Goal: Find specific page/section: Find specific page/section

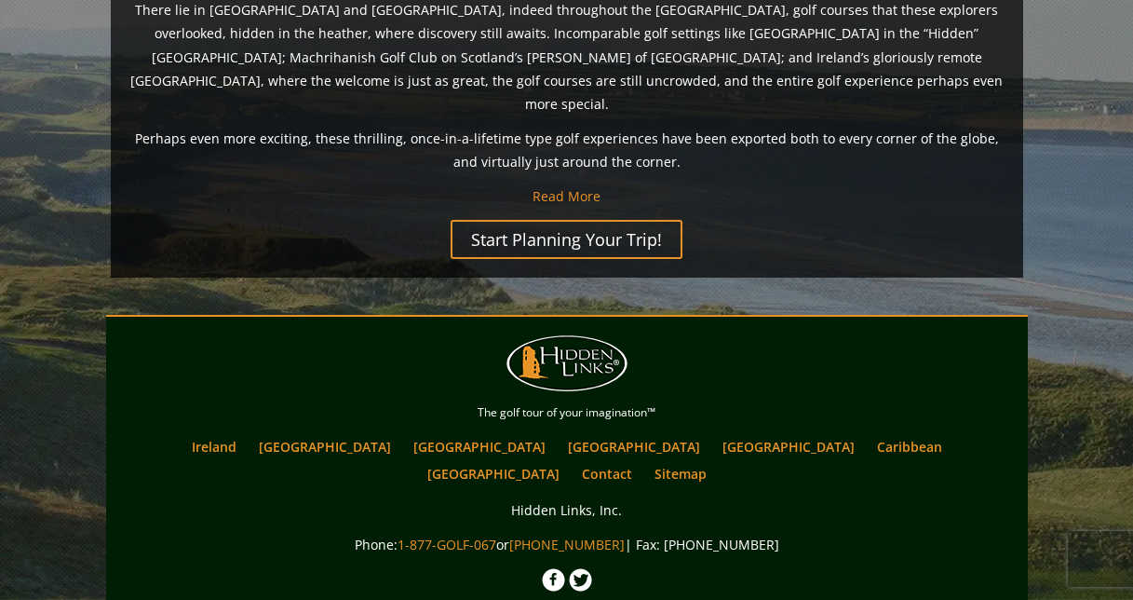
scroll to position [1592, 0]
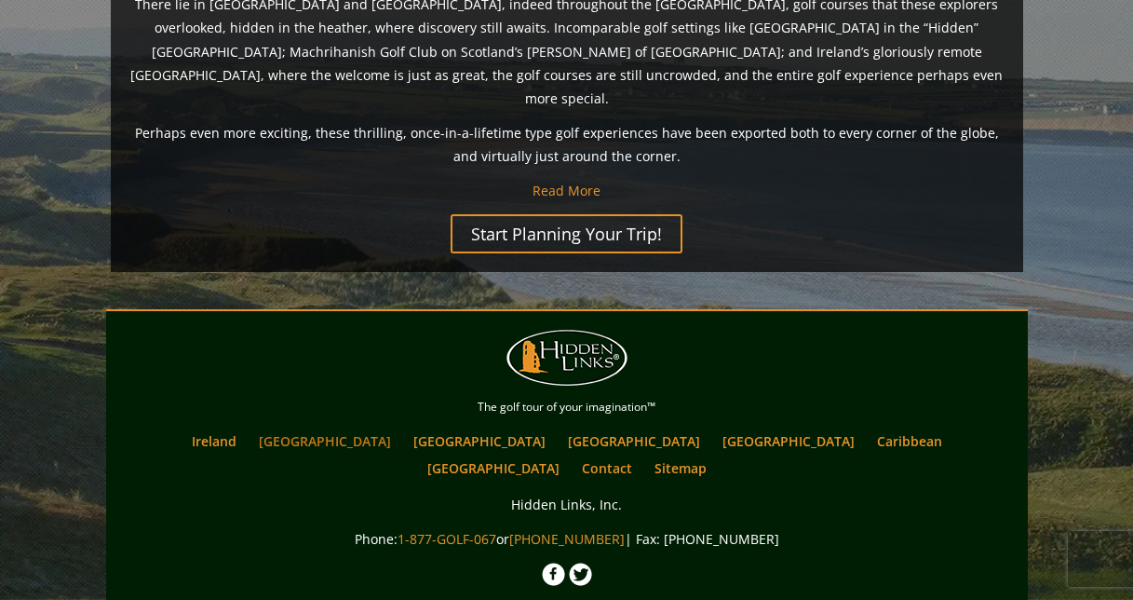
click at [374, 427] on link "[GEOGRAPHIC_DATA]" at bounding box center [325, 440] width 151 height 27
drag, startPoint x: 374, startPoint y: 395, endPoint x: 657, endPoint y: 391, distance: 282.2
click at [657, 427] on ul "Ireland Scotland England Wales Canada Caribbean USA Contact Sitemap" at bounding box center [567, 454] width 913 height 54
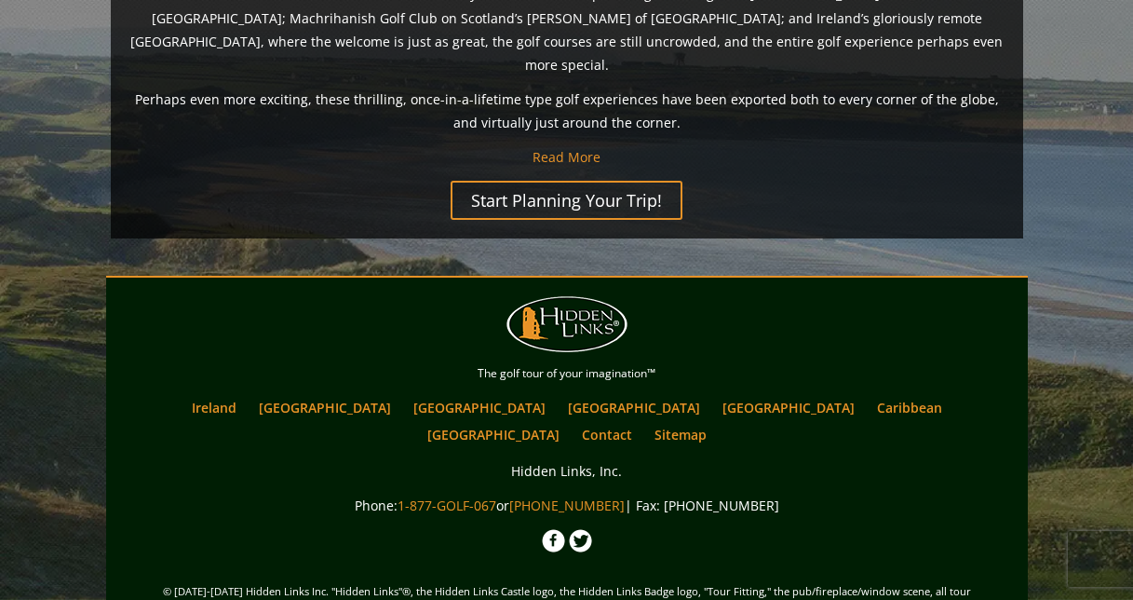
scroll to position [1652, 0]
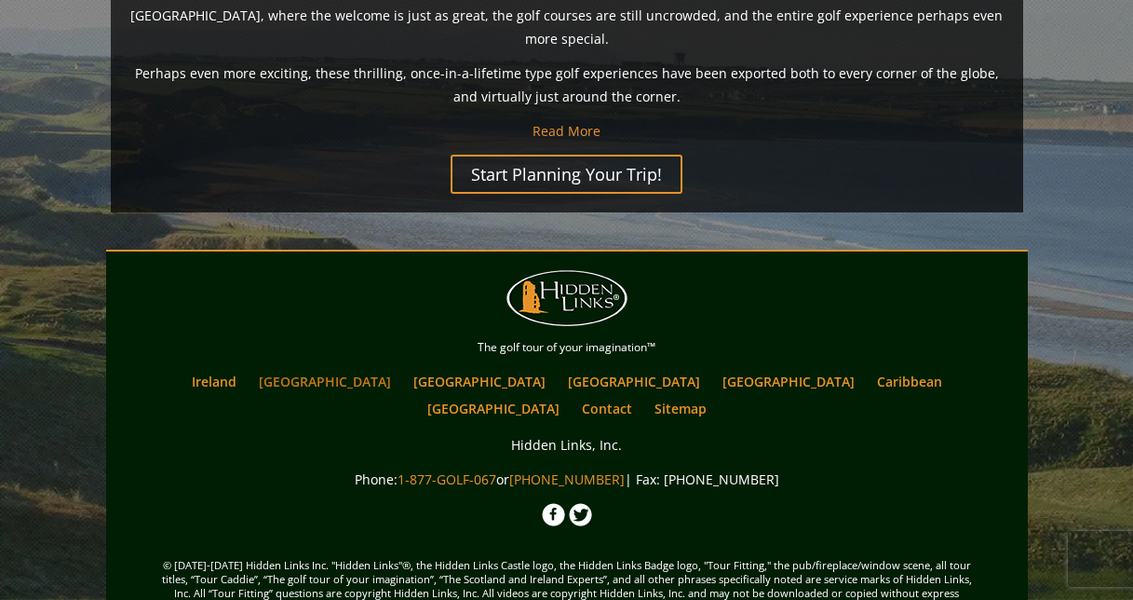
click at [372, 368] on link "[GEOGRAPHIC_DATA]" at bounding box center [325, 381] width 151 height 27
click at [364, 368] on link "[GEOGRAPHIC_DATA]" at bounding box center [325, 381] width 151 height 27
